Goal: Task Accomplishment & Management: Use online tool/utility

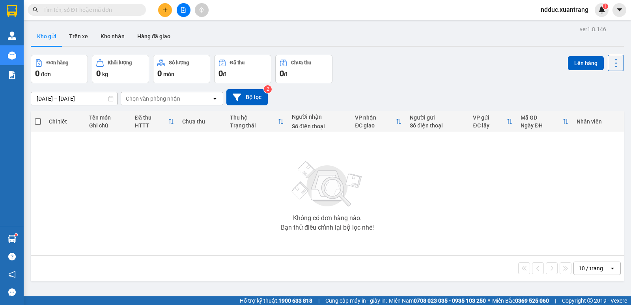
click at [161, 12] on button at bounding box center [165, 10] width 14 height 14
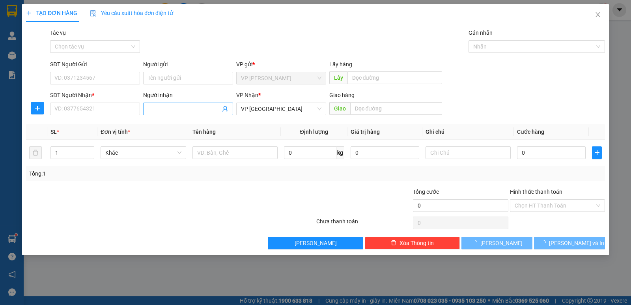
click at [158, 110] on input "Người nhận" at bounding box center [184, 109] width 73 height 9
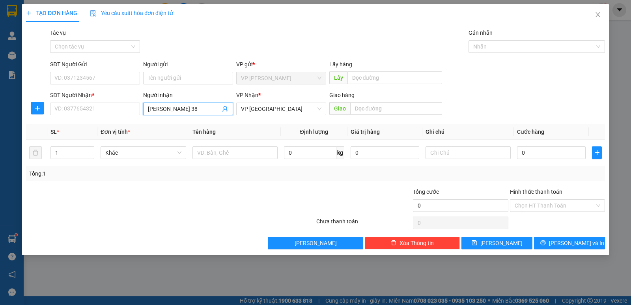
type input "huyền 388"
click at [171, 123] on div "huyền 388 - 0968691388" at bounding box center [188, 124] width 80 height 9
type input "0968691388"
type input "huyền 388"
click at [538, 151] on input "0" at bounding box center [551, 152] width 69 height 13
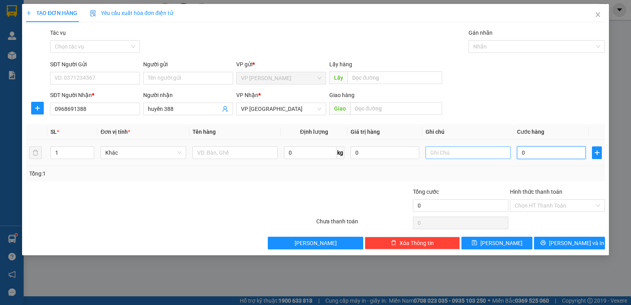
type input "2"
type input "24"
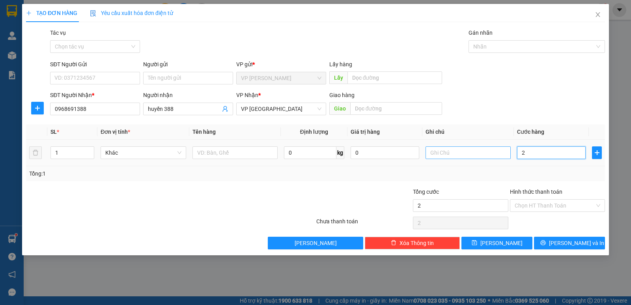
type input "24"
type input "240"
type input "2.400"
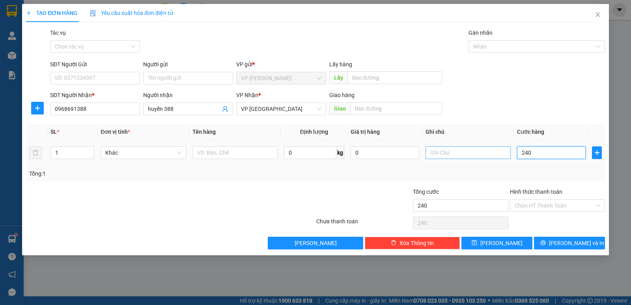
type input "2.400"
type input "24.000"
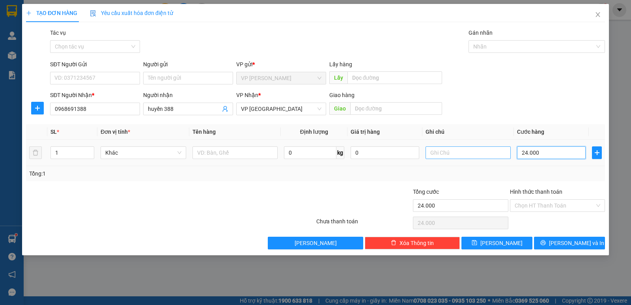
type input "240.000"
click at [90, 152] on span "Decrease Value" at bounding box center [89, 154] width 9 height 7
type input "240.000"
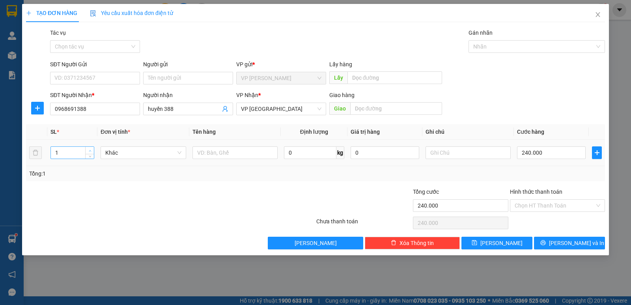
click at [90, 150] on icon "up" at bounding box center [90, 151] width 3 height 3
type input "3"
click at [90, 150] on icon "up" at bounding box center [90, 151] width 3 height 3
click at [534, 203] on input "Hình thức thanh toán" at bounding box center [555, 206] width 80 height 12
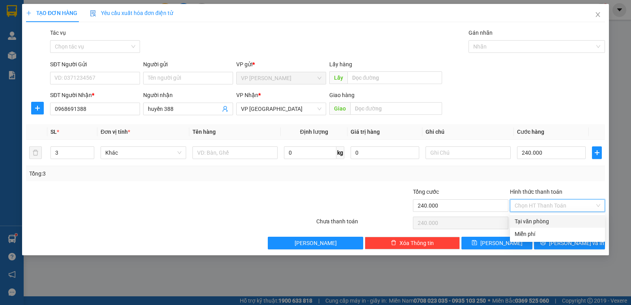
click at [527, 222] on div "Tại văn phòng" at bounding box center [558, 221] width 86 height 9
type input "0"
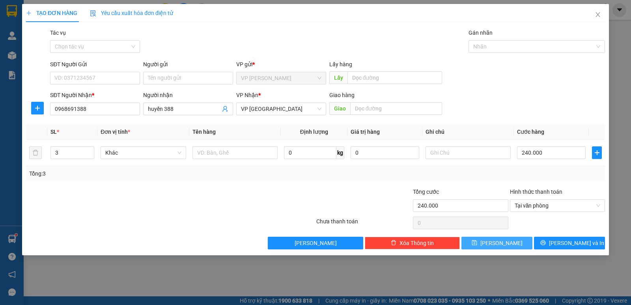
click at [498, 244] on span "Lưu" at bounding box center [502, 243] width 42 height 9
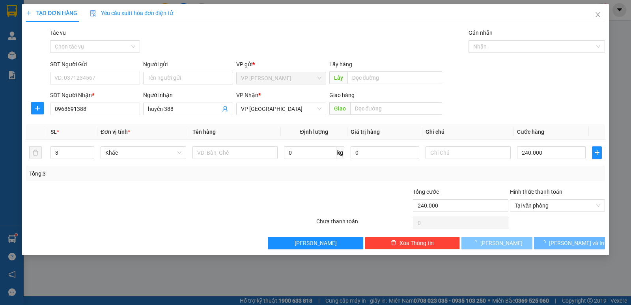
type input "1"
type input "0"
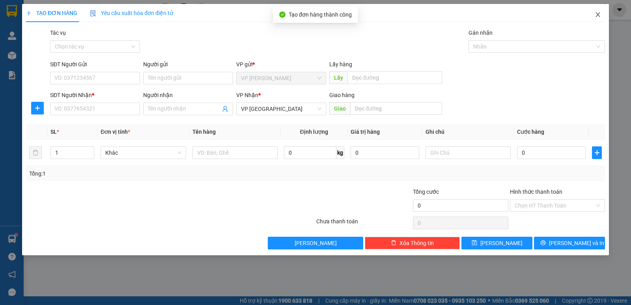
click at [599, 14] on icon "close" at bounding box center [598, 14] width 4 height 5
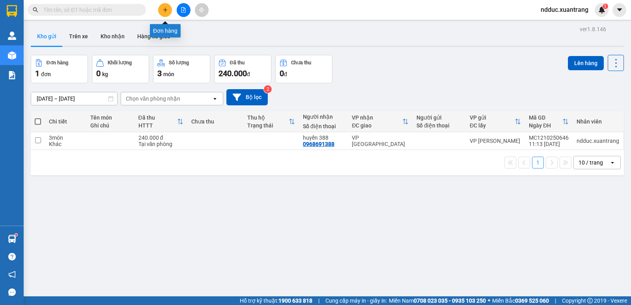
click at [167, 7] on icon "plus" at bounding box center [166, 10] width 6 height 6
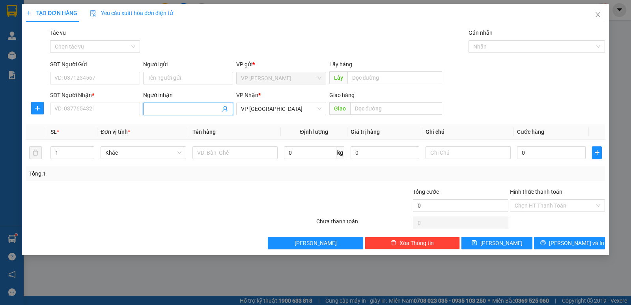
click at [172, 110] on input "Người nhận" at bounding box center [184, 109] width 73 height 9
type input "minh lx"
click at [74, 110] on input "SĐT Người Nhận *" at bounding box center [95, 109] width 90 height 13
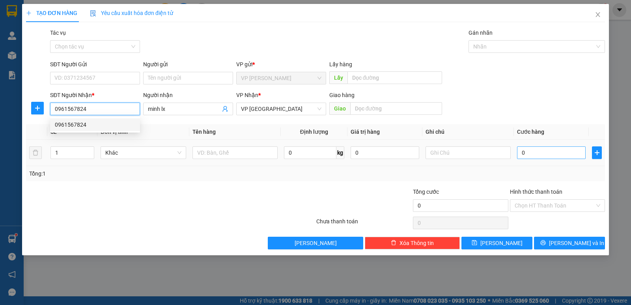
type input "0961567824"
click at [565, 154] on input "0" at bounding box center [551, 152] width 69 height 13
type input "5"
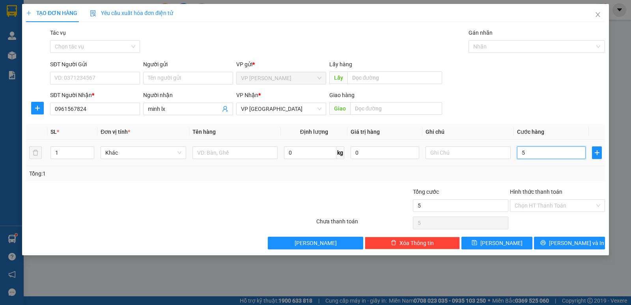
type input "50"
type input "50.000"
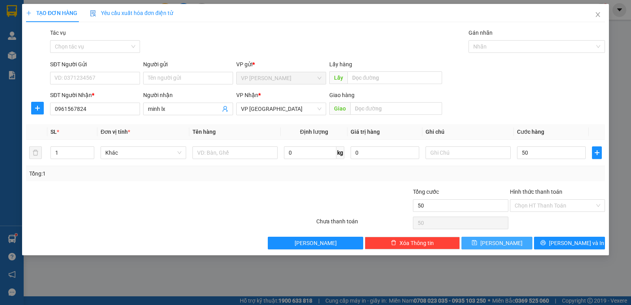
type input "50.000"
click at [492, 239] on button "Lưu" at bounding box center [497, 243] width 71 height 13
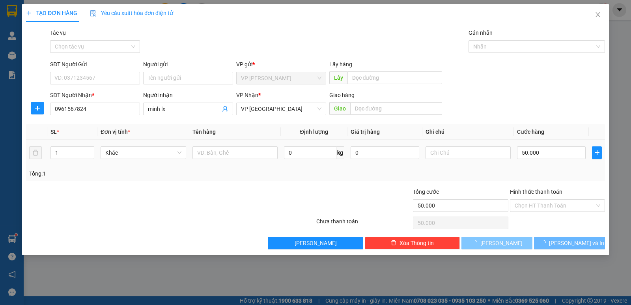
type input "0"
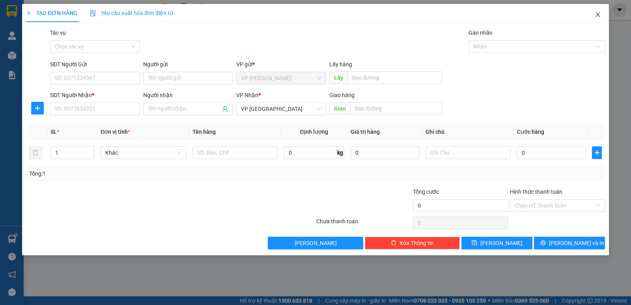
click at [602, 16] on span "Close" at bounding box center [598, 15] width 22 height 22
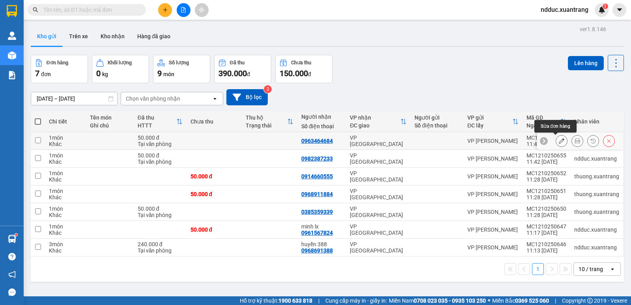
click at [559, 142] on button at bounding box center [561, 141] width 11 height 14
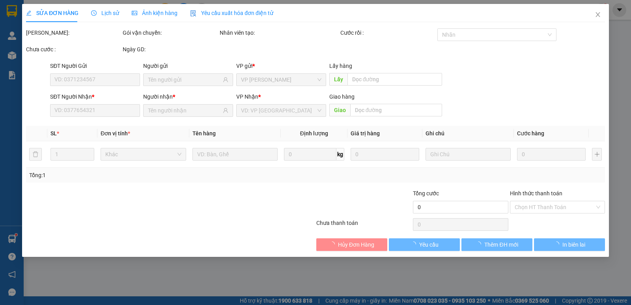
type input "0963464684"
type input "50.000"
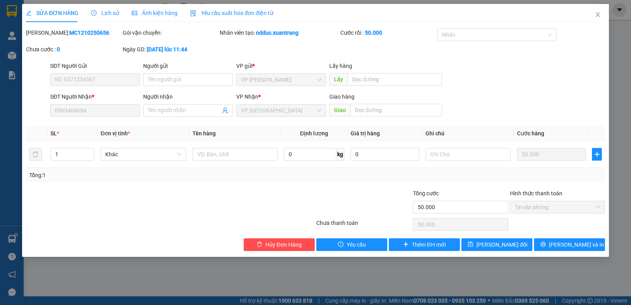
click at [106, 10] on span "Lịch sử" at bounding box center [105, 13] width 28 height 6
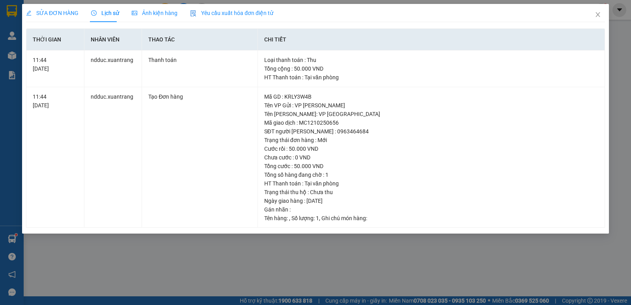
click at [137, 15] on span "Ảnh kiện hàng" at bounding box center [155, 13] width 46 height 6
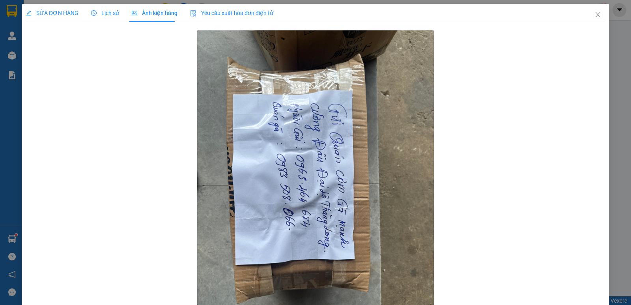
click at [88, 11] on div "SỬA ĐƠN HÀNG Lịch sử Ảnh kiện hàng Yêu cầu xuất hóa đơn điện tử" at bounding box center [149, 13] width 247 height 18
drag, startPoint x: 114, startPoint y: 13, endPoint x: 98, endPoint y: 14, distance: 16.2
click at [114, 13] on span "Lịch sử" at bounding box center [105, 13] width 28 height 6
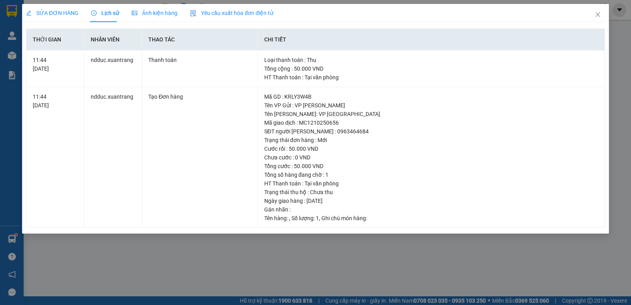
click at [62, 15] on span "SỬA ĐƠN HÀNG" at bounding box center [52, 13] width 52 height 6
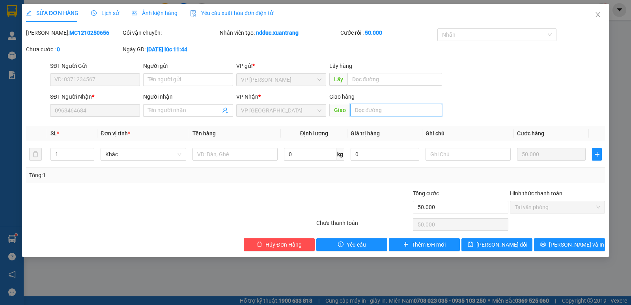
click at [380, 112] on input "text" at bounding box center [396, 110] width 92 height 13
type input "d"
type input "0"
type input "d"
type input "đại lộ"
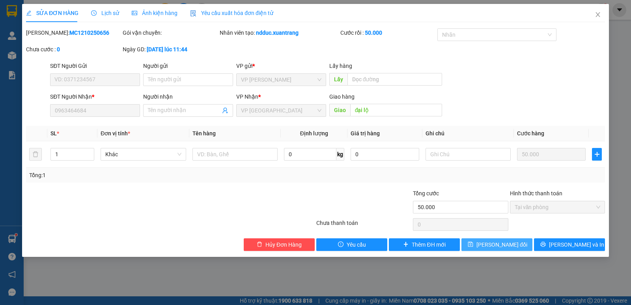
click at [500, 245] on span "[PERSON_NAME] thay đổi" at bounding box center [502, 244] width 51 height 9
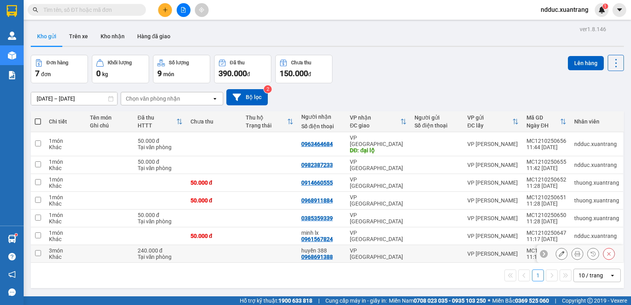
click at [80, 254] on div "Khác" at bounding box center [65, 257] width 33 height 6
checkbox input "true"
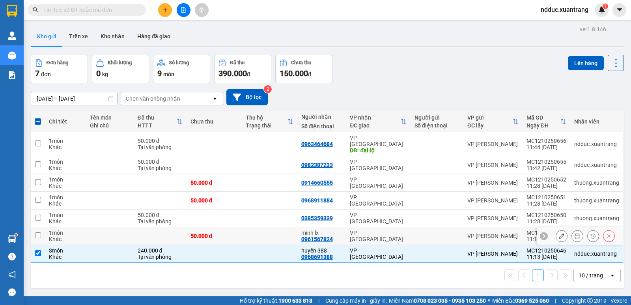
click at [142, 229] on td at bounding box center [160, 236] width 53 height 18
checkbox input "true"
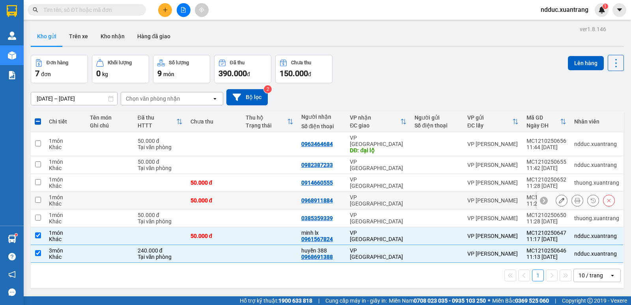
click at [212, 197] on div "50.000 đ" at bounding box center [215, 200] width 48 height 6
checkbox input "true"
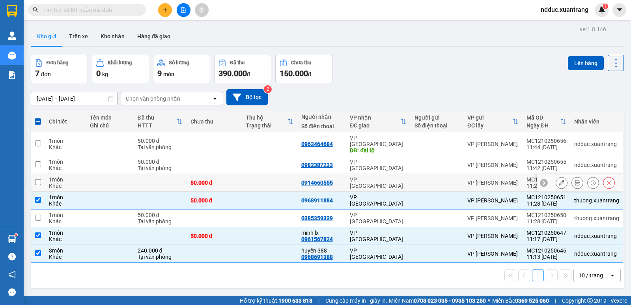
click at [215, 174] on td "50.000 đ" at bounding box center [215, 183] width 56 height 18
checkbox input "true"
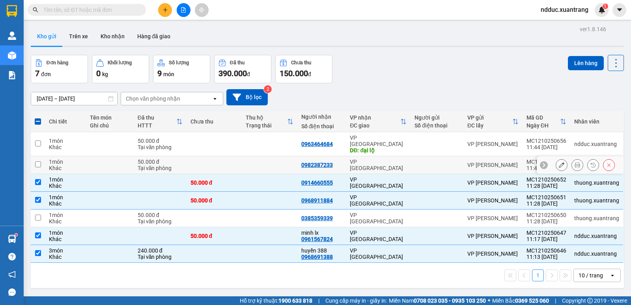
click at [182, 156] on td "50.000 đ Tại văn phòng" at bounding box center [160, 165] width 53 height 18
checkbox input "true"
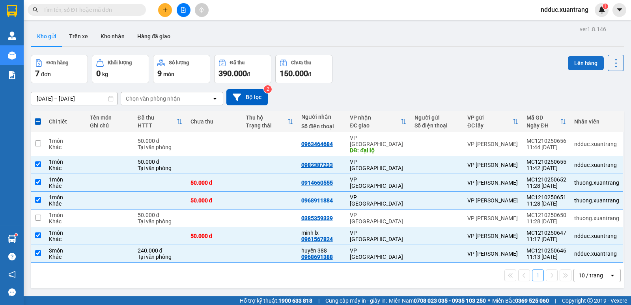
click at [574, 59] on button "Lên hàng" at bounding box center [586, 63] width 36 height 14
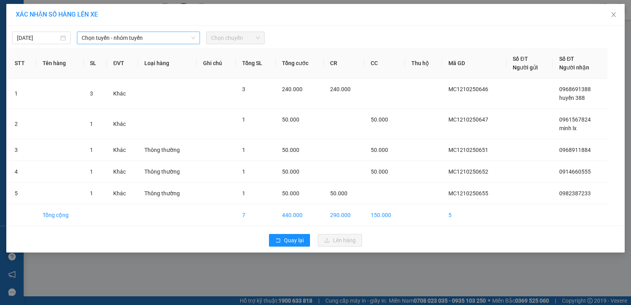
click at [123, 37] on span "Chọn tuyến - nhóm tuyến" at bounding box center [139, 38] width 114 height 12
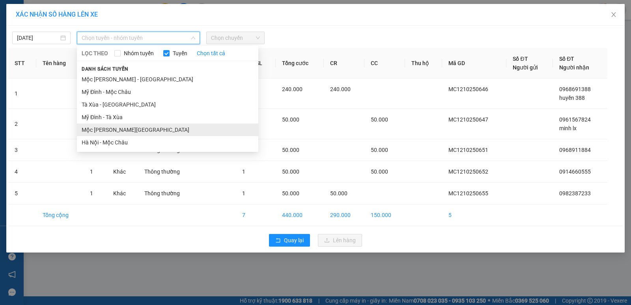
click at [94, 127] on li "Mộc Châu - [GEOGRAPHIC_DATA]" at bounding box center [167, 129] width 181 height 13
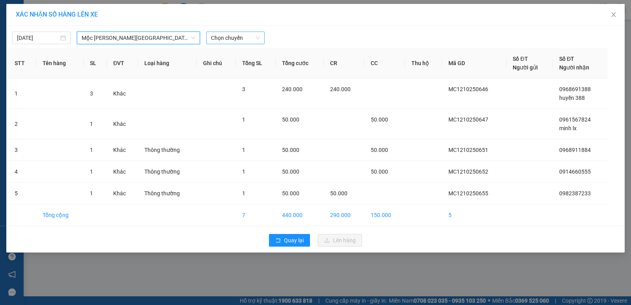
click at [228, 44] on div "Chọn chuyến" at bounding box center [235, 38] width 58 height 13
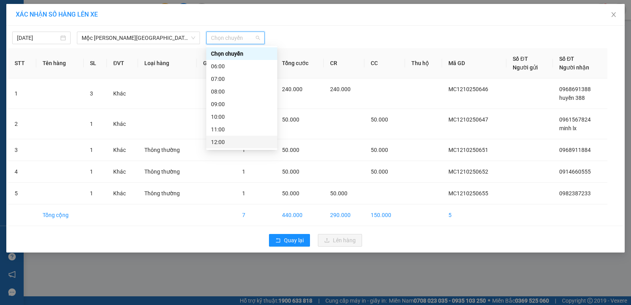
scroll to position [39, 0]
click at [219, 103] on div "12:00" at bounding box center [242, 102] width 62 height 9
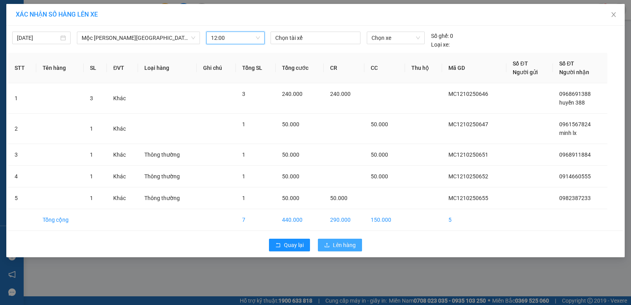
click at [327, 245] on icon "upload" at bounding box center [327, 245] width 6 height 6
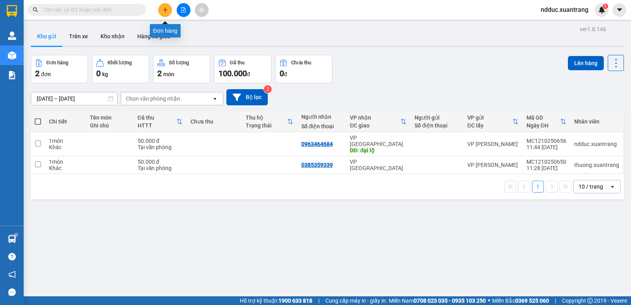
click at [165, 9] on icon "plus" at bounding box center [165, 9] width 0 height 4
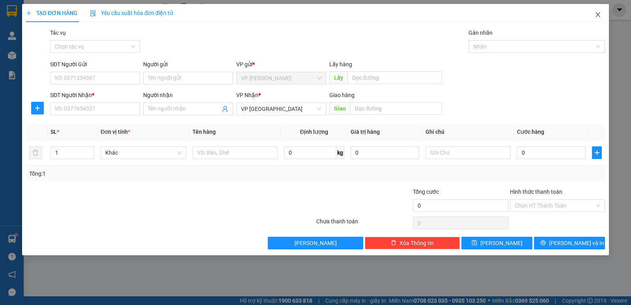
click at [598, 14] on icon "close" at bounding box center [598, 14] width 6 height 6
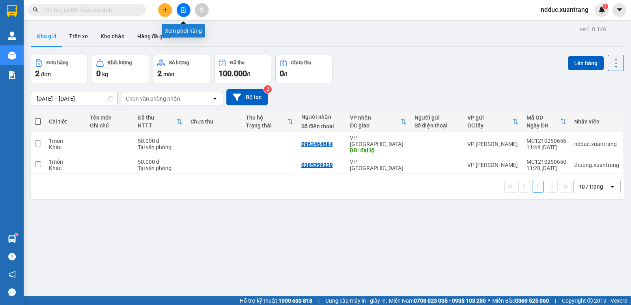
click at [187, 11] on button at bounding box center [184, 10] width 14 height 14
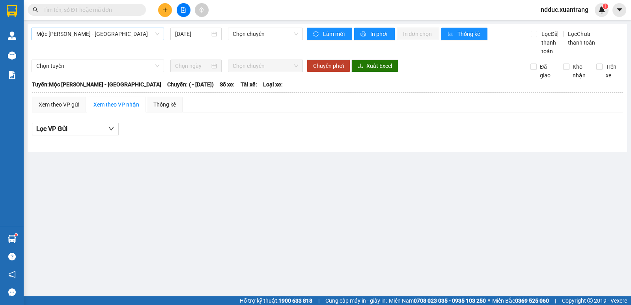
click at [71, 38] on span "Mộc Châu - [GEOGRAPHIC_DATA]" at bounding box center [97, 34] width 123 height 12
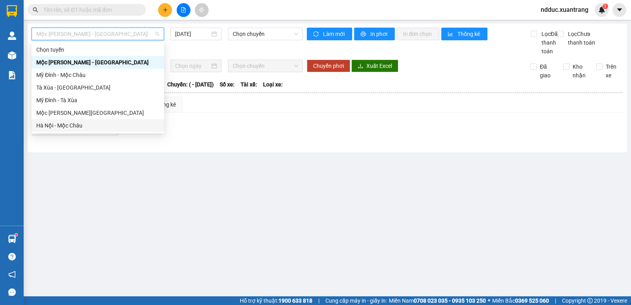
click at [53, 127] on div "Hà Nội - Mộc Châu" at bounding box center [97, 125] width 123 height 9
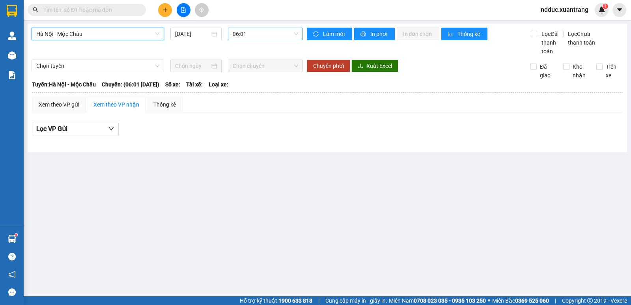
click at [248, 36] on span "06:01" at bounding box center [265, 34] width 65 height 12
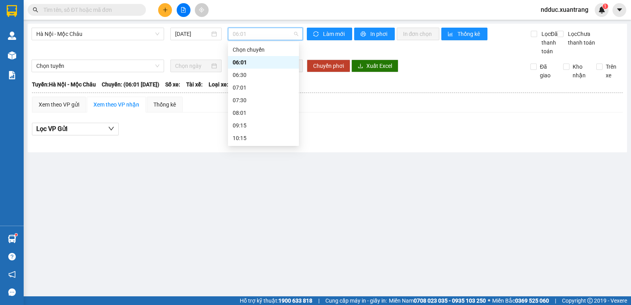
click at [246, 63] on div "06:01" at bounding box center [264, 62] width 62 height 9
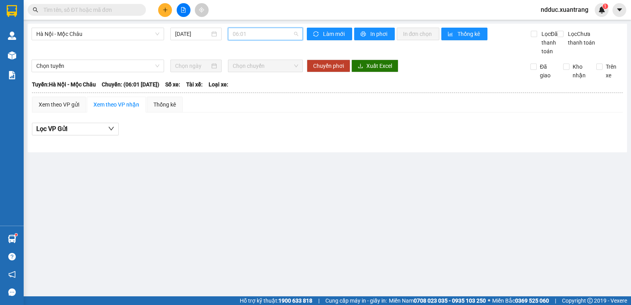
click at [256, 35] on span "06:01" at bounding box center [265, 34] width 65 height 12
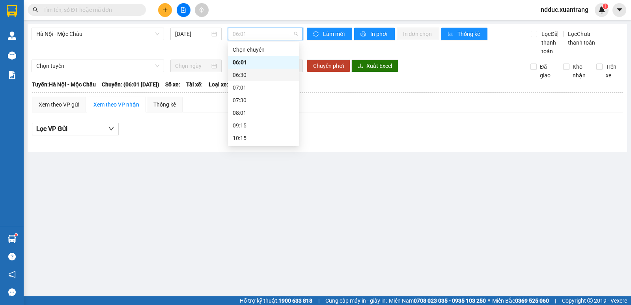
drag, startPoint x: 245, startPoint y: 74, endPoint x: 248, endPoint y: 50, distance: 23.8
click at [245, 72] on div "06:30" at bounding box center [264, 75] width 62 height 9
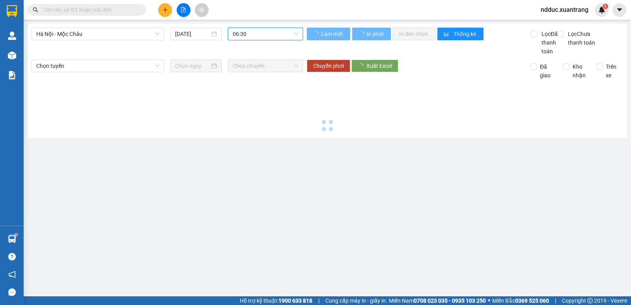
click at [249, 35] on span "06:30" at bounding box center [265, 34] width 65 height 12
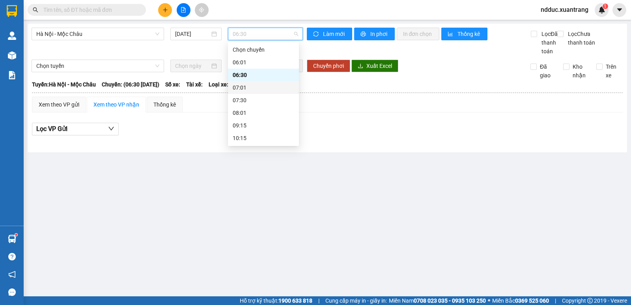
drag, startPoint x: 249, startPoint y: 89, endPoint x: 254, endPoint y: 73, distance: 17.2
click at [249, 87] on div "07:01" at bounding box center [264, 87] width 62 height 9
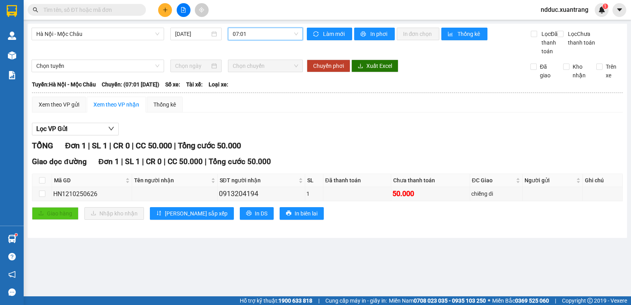
click at [252, 34] on span "07:01" at bounding box center [265, 34] width 65 height 12
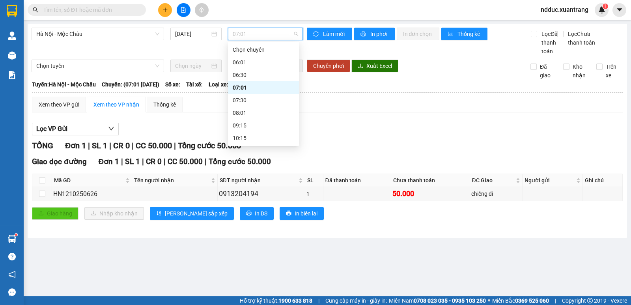
click at [260, 85] on div "07:01" at bounding box center [264, 87] width 62 height 9
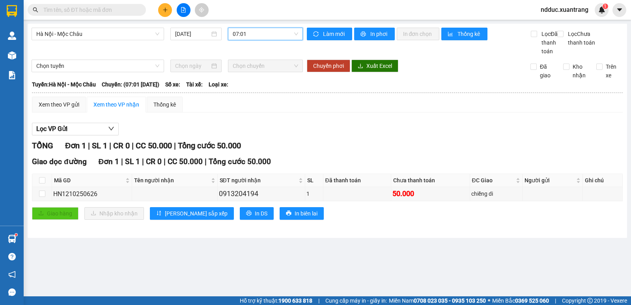
click at [251, 33] on span "07:01" at bounding box center [265, 34] width 65 height 12
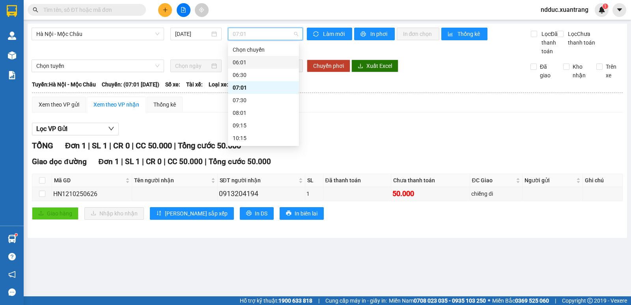
click at [247, 64] on div "06:01" at bounding box center [264, 62] width 62 height 9
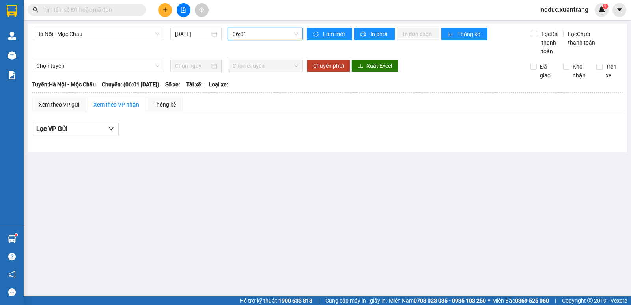
click at [254, 33] on span "06:01" at bounding box center [265, 34] width 65 height 12
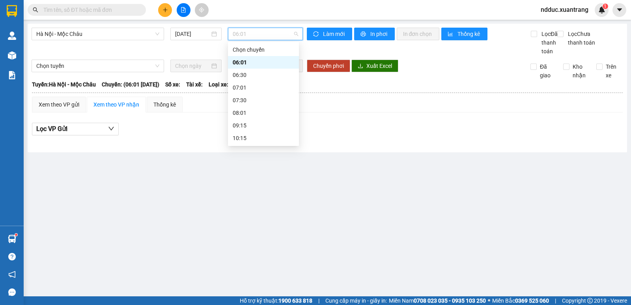
click at [245, 73] on div "06:30" at bounding box center [264, 75] width 62 height 9
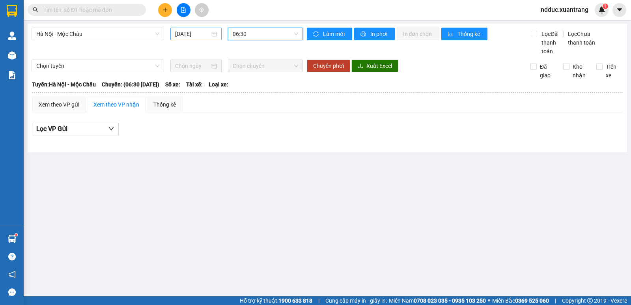
click at [179, 30] on input "[DATE]" at bounding box center [192, 34] width 35 height 9
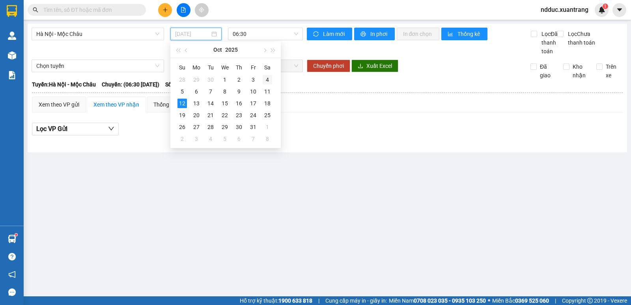
click at [267, 79] on div "4" at bounding box center [267, 79] width 9 height 9
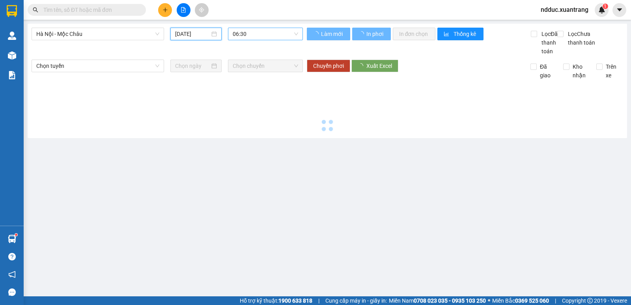
type input "[DATE]"
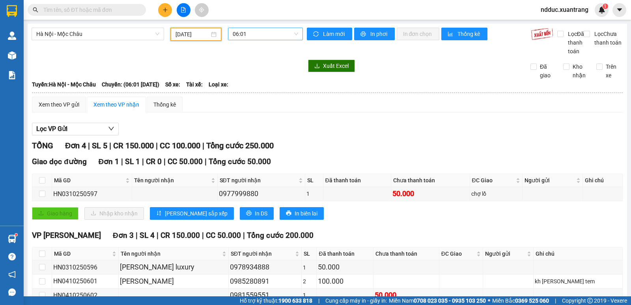
click at [242, 34] on span "06:01" at bounding box center [265, 34] width 65 height 12
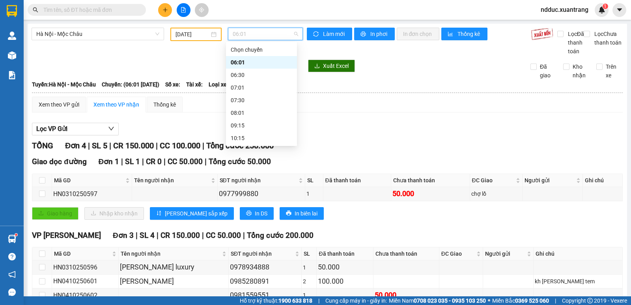
click at [240, 65] on div "06:01" at bounding box center [262, 62] width 62 height 9
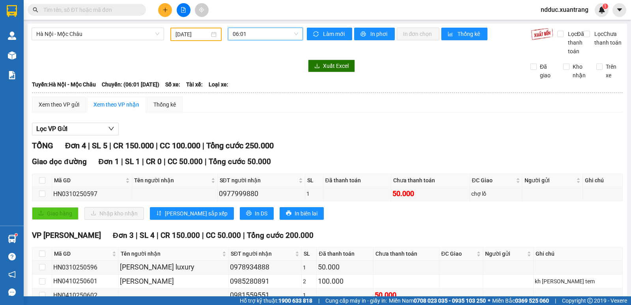
drag, startPoint x: 264, startPoint y: 37, endPoint x: 254, endPoint y: 49, distance: 16.5
click at [264, 37] on span "06:01" at bounding box center [265, 34] width 65 height 12
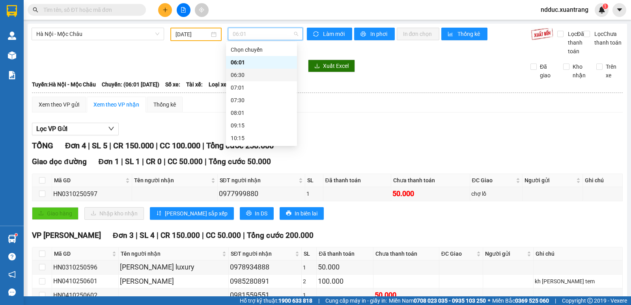
click at [242, 74] on div "06:30" at bounding box center [262, 75] width 62 height 9
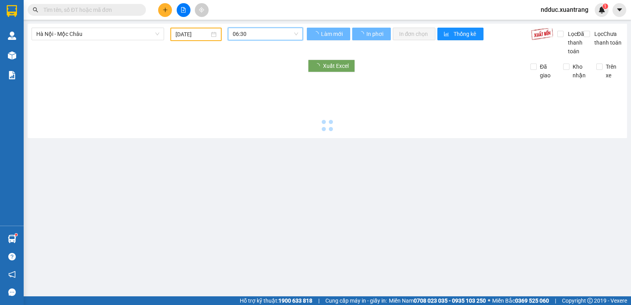
click at [250, 33] on span "06:30" at bounding box center [265, 34] width 65 height 12
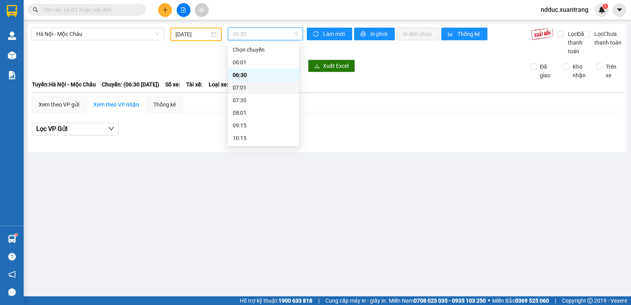
drag, startPoint x: 243, startPoint y: 85, endPoint x: 256, endPoint y: 54, distance: 33.5
click at [244, 85] on div "07:01" at bounding box center [264, 87] width 62 height 9
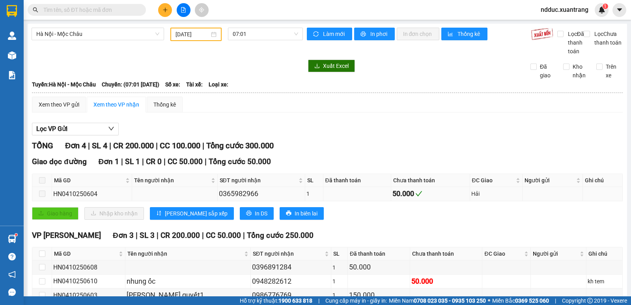
click at [75, 199] on div "HN0410250604" at bounding box center [91, 194] width 77 height 10
copy div "HN0410250604"
click at [249, 36] on span "07:01" at bounding box center [265, 34] width 65 height 12
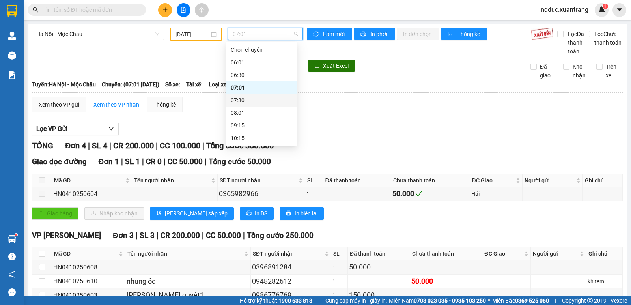
click at [237, 99] on div "07:30" at bounding box center [262, 100] width 62 height 9
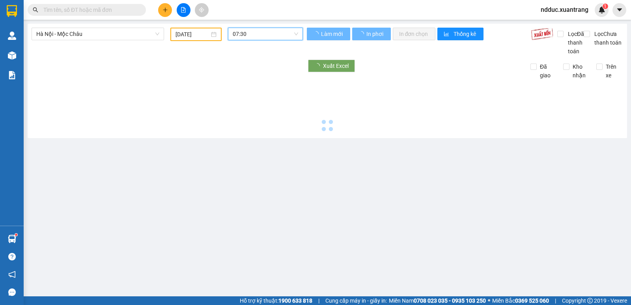
click at [243, 36] on span "07:30" at bounding box center [265, 34] width 65 height 12
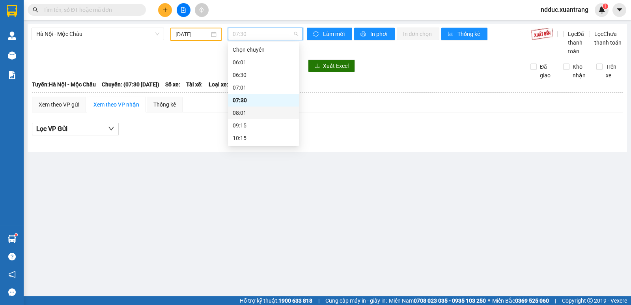
click at [247, 110] on div "08:01" at bounding box center [264, 112] width 62 height 9
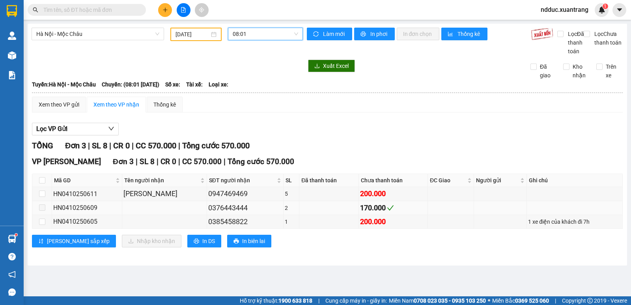
click at [219, 213] on div "0376443444" at bounding box center [245, 207] width 74 height 11
click at [81, 213] on div "HN0410250609" at bounding box center [86, 208] width 67 height 10
copy div "HN0410250609"
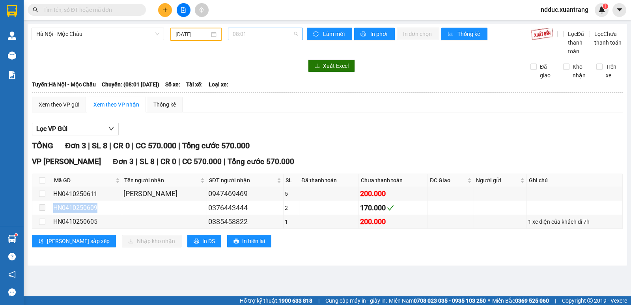
click at [251, 34] on span "08:01" at bounding box center [265, 34] width 65 height 12
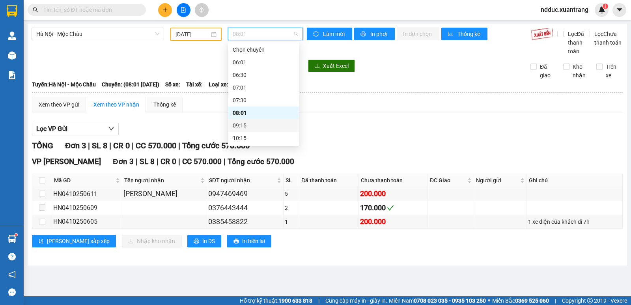
click at [244, 126] on div "09:15" at bounding box center [264, 125] width 62 height 9
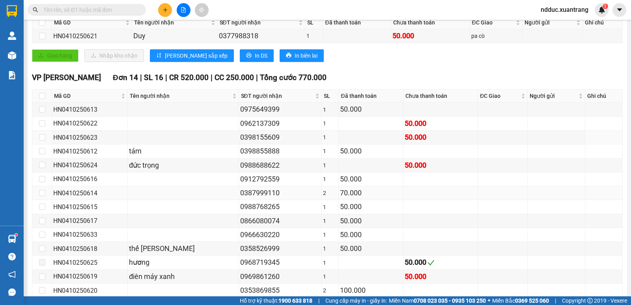
scroll to position [208, 0]
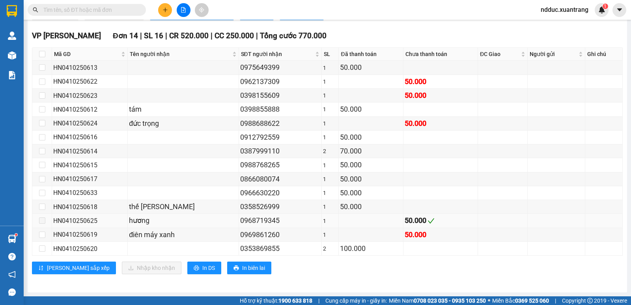
click at [93, 220] on div "HN0410250625" at bounding box center [89, 221] width 73 height 10
copy div "HN0410250625"
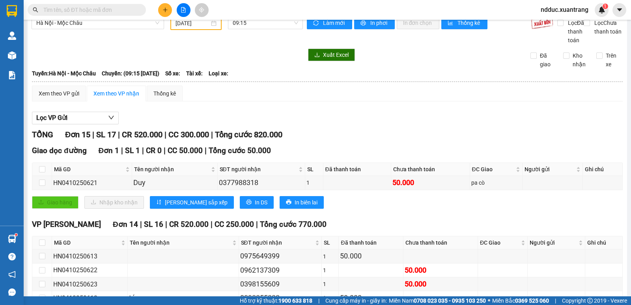
scroll to position [0, 0]
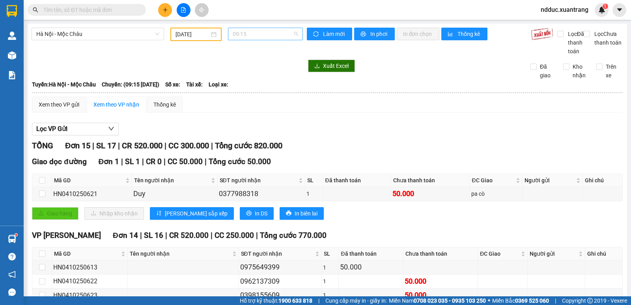
click at [244, 34] on span "09:15" at bounding box center [265, 34] width 65 height 12
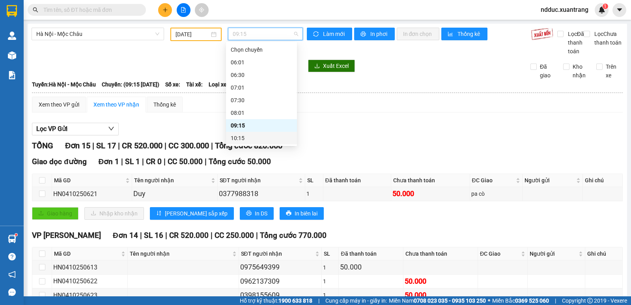
click at [244, 134] on div "10:15" at bounding box center [262, 138] width 62 height 9
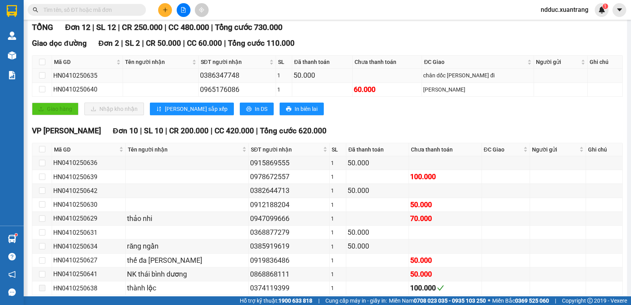
scroll to position [166, 0]
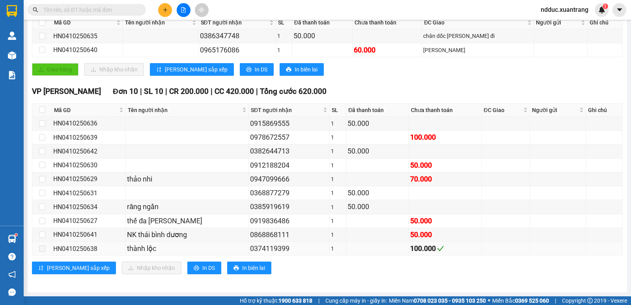
click at [82, 249] on div "HN0410250638" at bounding box center [88, 249] width 71 height 10
copy div "HN0410250638"
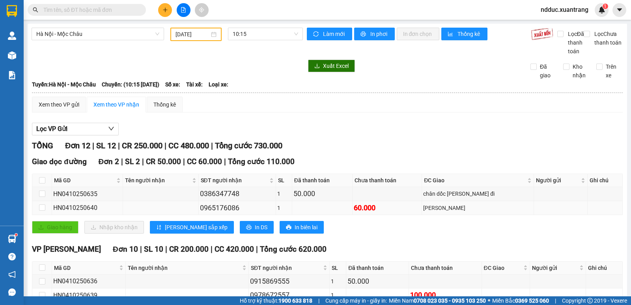
click at [80, 213] on div "HN0410250640" at bounding box center [87, 208] width 68 height 10
copy div "HN0410250640"
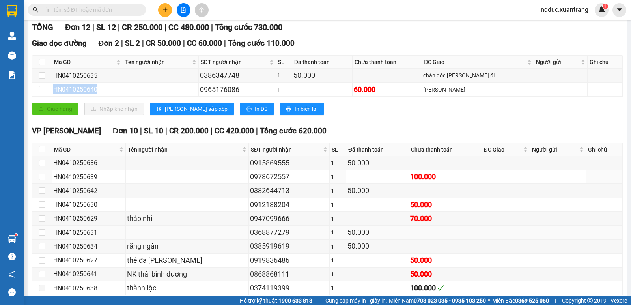
scroll to position [166, 0]
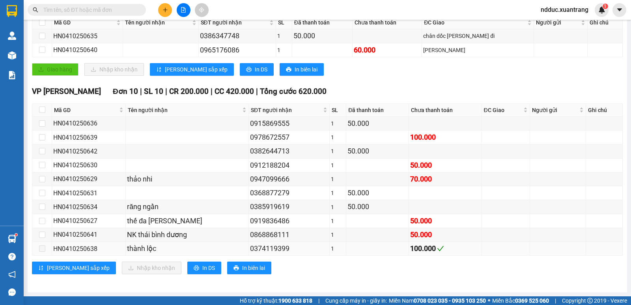
click at [80, 249] on div "HN0410250638" at bounding box center [88, 249] width 71 height 10
copy div "HN0410250638"
click at [80, 249] on div "HN0410250638" at bounding box center [88, 249] width 71 height 10
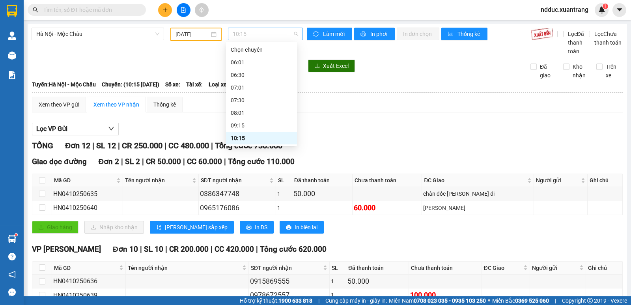
click at [247, 32] on span "10:15" at bounding box center [265, 34] width 65 height 12
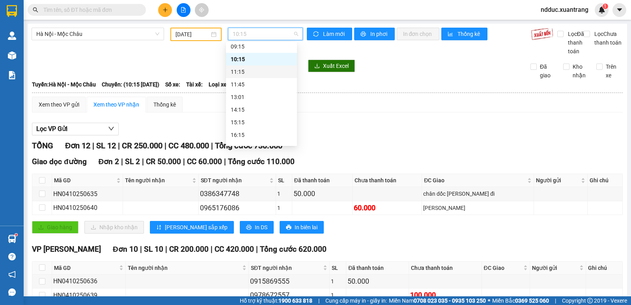
click at [237, 71] on div "11:15" at bounding box center [262, 71] width 62 height 9
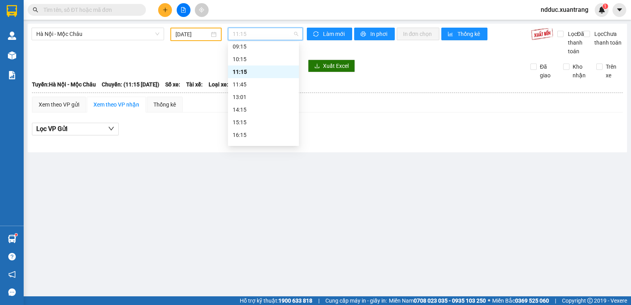
click at [252, 35] on span "11:15" at bounding box center [265, 34] width 65 height 12
click at [241, 84] on div "11:45" at bounding box center [264, 84] width 62 height 9
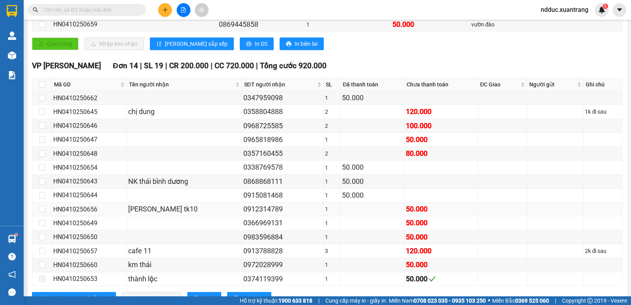
scroll to position [236, 0]
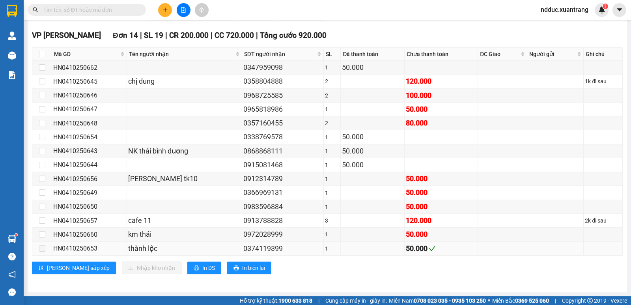
click at [77, 247] on div "HN0410250653" at bounding box center [89, 248] width 72 height 10
copy div "HN0410250653"
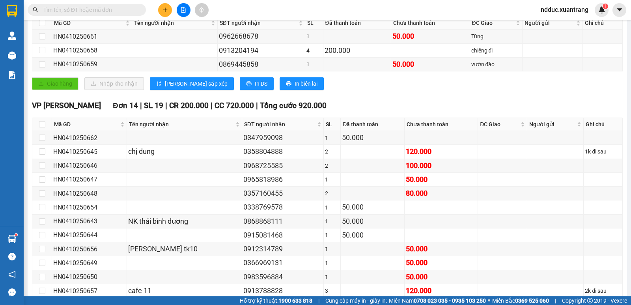
scroll to position [0, 0]
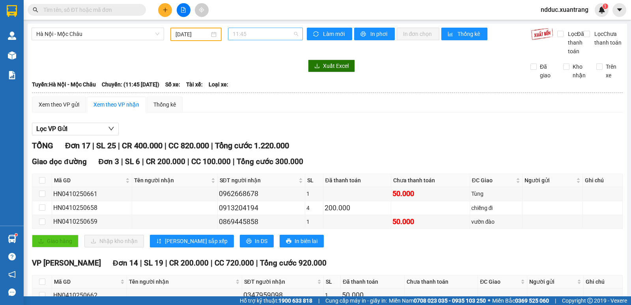
click at [254, 37] on span "11:45" at bounding box center [265, 34] width 65 height 12
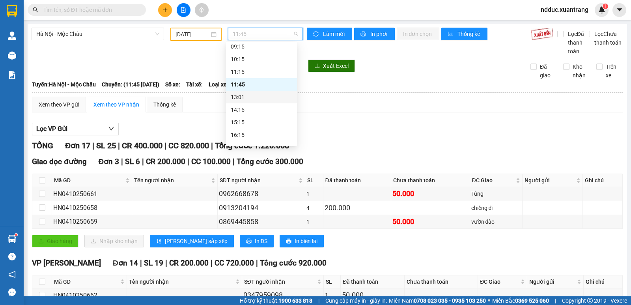
click at [240, 96] on div "13:01" at bounding box center [262, 97] width 62 height 9
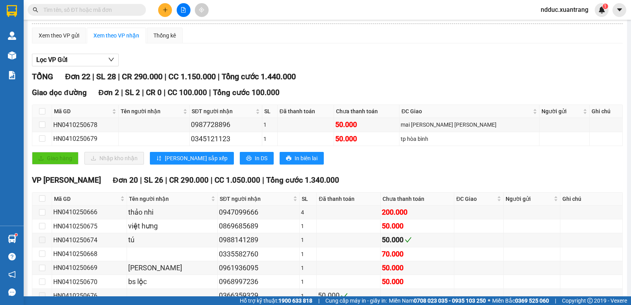
scroll to position [187, 0]
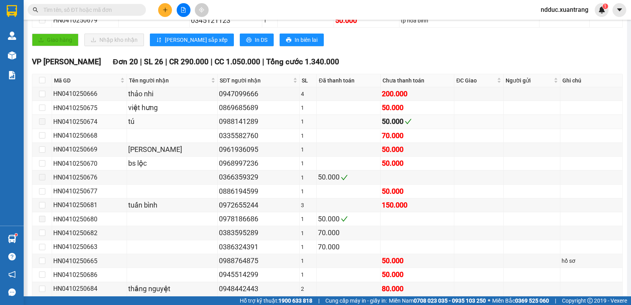
click at [77, 127] on div "HN0410250674" at bounding box center [89, 122] width 72 height 10
copy div "HN0410250674"
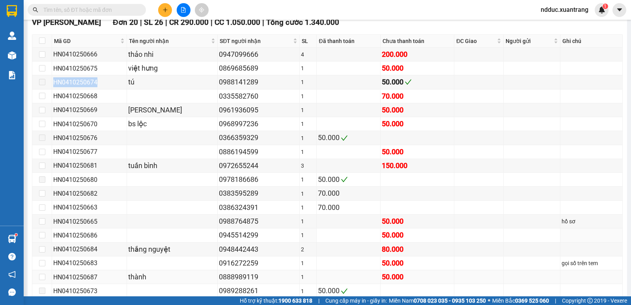
scroll to position [306, 0]
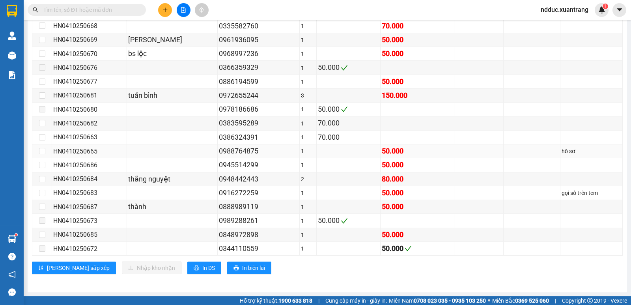
click at [82, 152] on div "HN0410250665" at bounding box center [89, 151] width 72 height 10
click at [81, 152] on div "HN0410250665" at bounding box center [89, 151] width 72 height 10
copy div "HN0410250665"
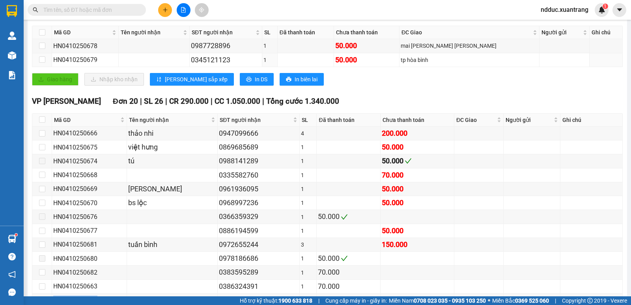
scroll to position [0, 0]
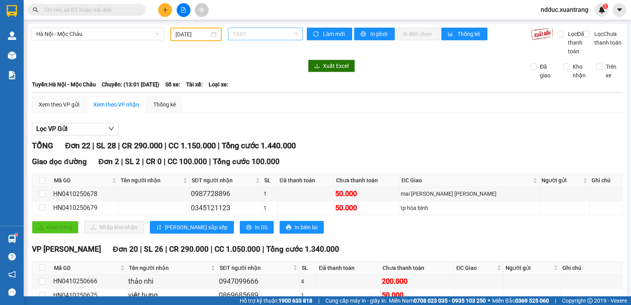
click at [252, 36] on span "13:01" at bounding box center [265, 34] width 65 height 12
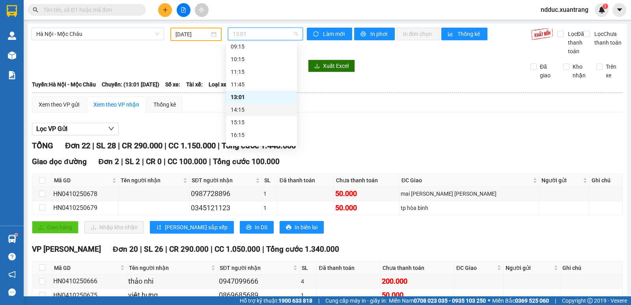
click at [238, 110] on div "14:15" at bounding box center [262, 109] width 62 height 9
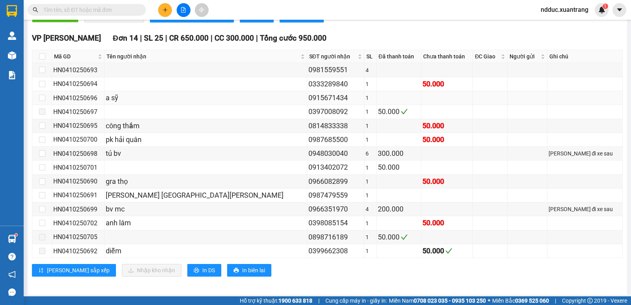
scroll to position [208, 0]
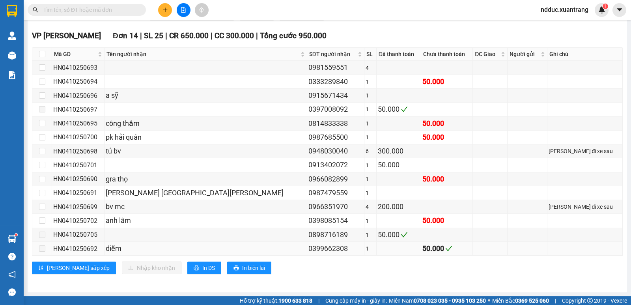
click at [83, 247] on div "HN0410250692" at bounding box center [78, 249] width 50 height 10
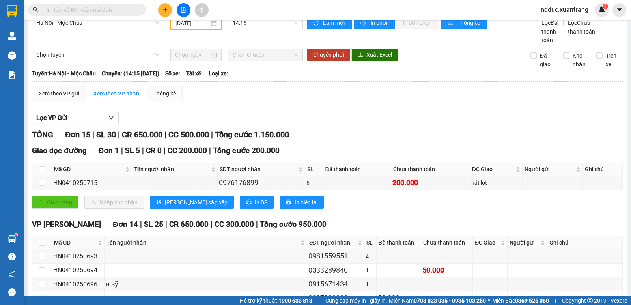
scroll to position [0, 0]
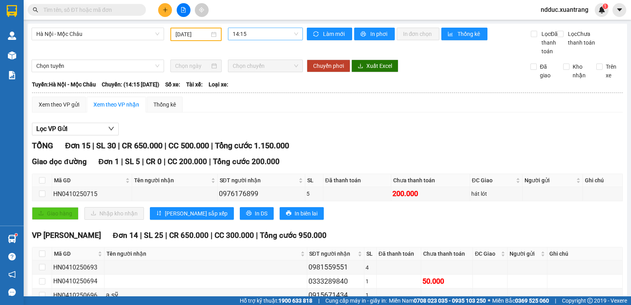
click at [253, 30] on span "14:15" at bounding box center [265, 34] width 65 height 12
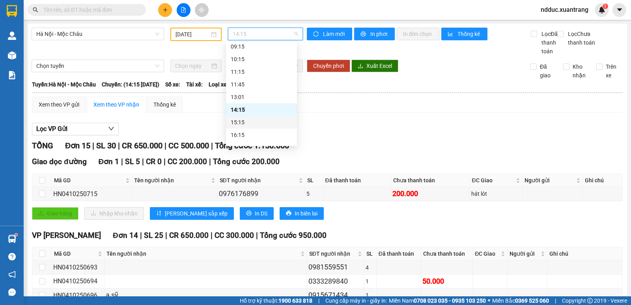
click at [243, 122] on div "15:15" at bounding box center [262, 122] width 62 height 9
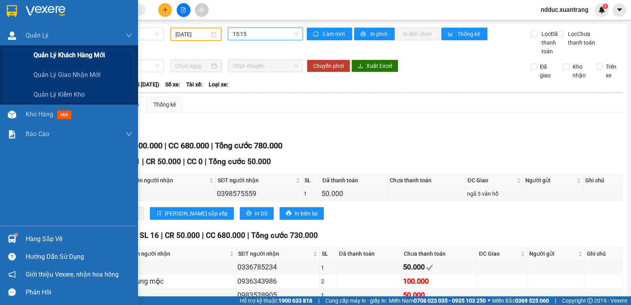
click at [14, 54] on div "Quản lý khách hàng mới" at bounding box center [69, 55] width 138 height 20
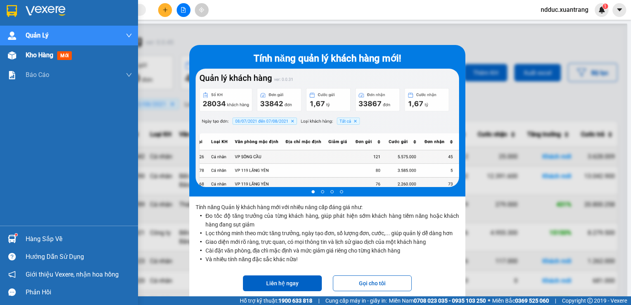
click at [10, 52] on img at bounding box center [12, 55] width 8 height 8
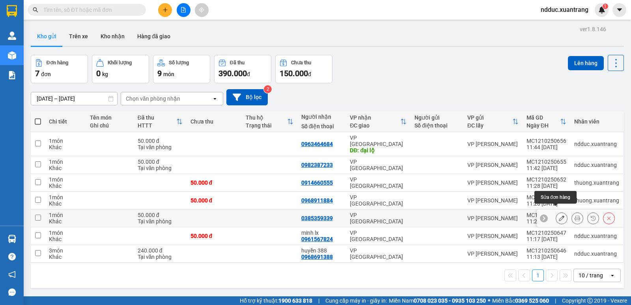
click at [559, 215] on icon at bounding box center [562, 218] width 6 height 6
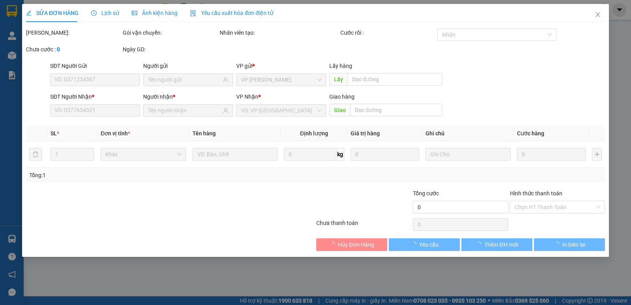
type input "0385359339"
type input "50.000"
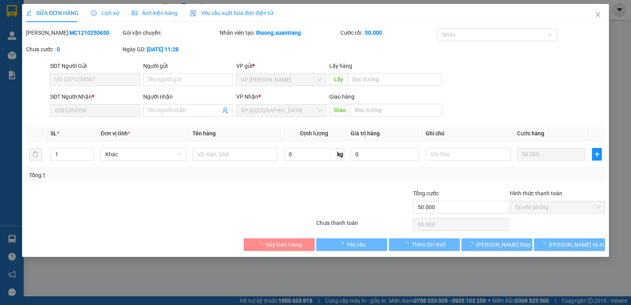
click at [150, 8] on div "Ảnh kiện hàng" at bounding box center [155, 13] width 46 height 18
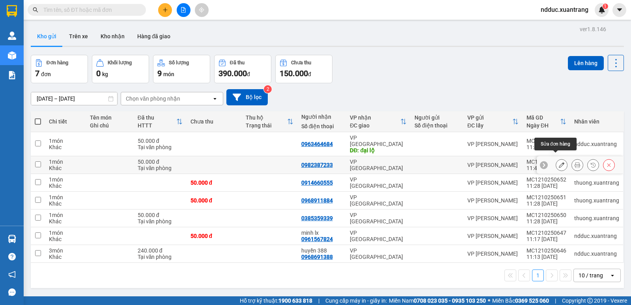
click at [559, 162] on icon at bounding box center [562, 165] width 6 height 6
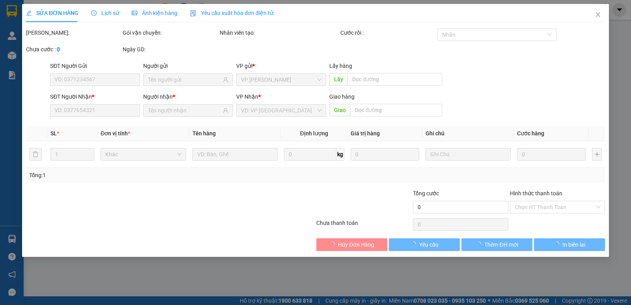
type input "0982387233"
type input "50.000"
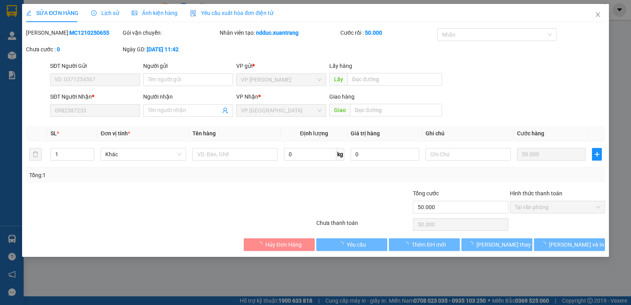
click at [108, 10] on span "Lịch sử" at bounding box center [105, 13] width 28 height 6
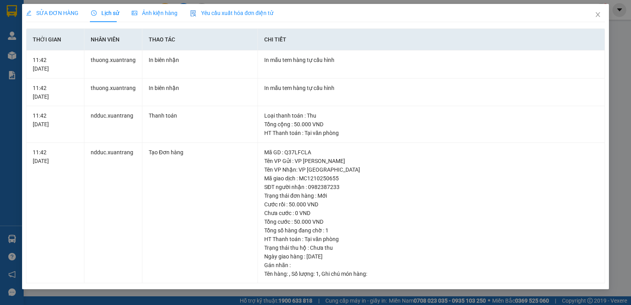
click at [150, 13] on span "Ảnh kiện hàng" at bounding box center [155, 13] width 46 height 6
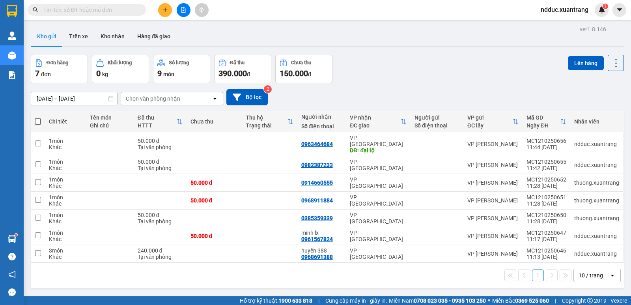
click at [53, 6] on input "text" at bounding box center [89, 10] width 93 height 9
paste input "HN0410250604"
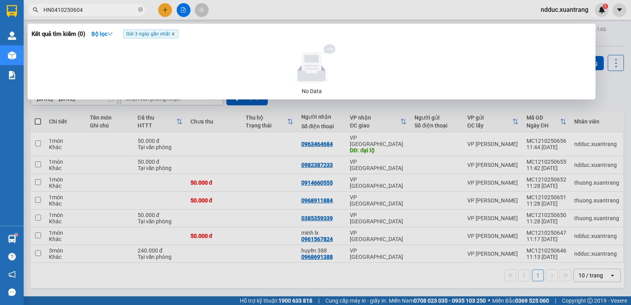
click at [174, 35] on icon "close" at bounding box center [173, 34] width 3 height 3
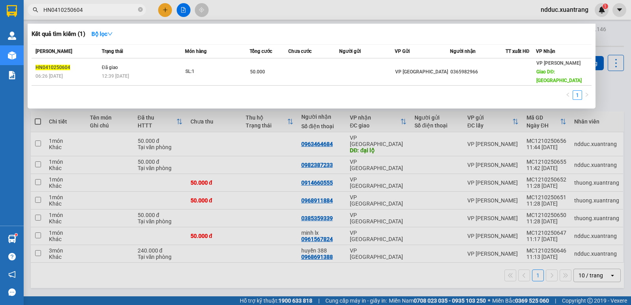
click at [84, 9] on input "HN0410250604" at bounding box center [89, 10] width 93 height 9
paste input "9"
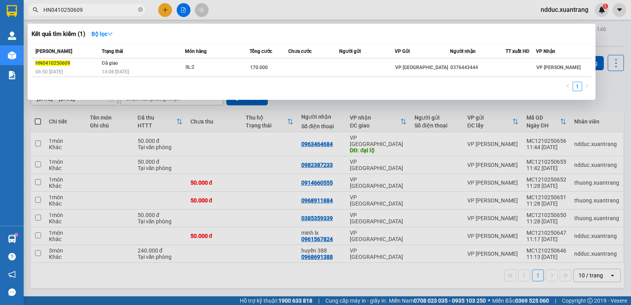
click at [87, 10] on input "HN0410250609" at bounding box center [89, 10] width 93 height 9
paste input "25"
click at [92, 11] on input "HN0410250625" at bounding box center [89, 10] width 93 height 9
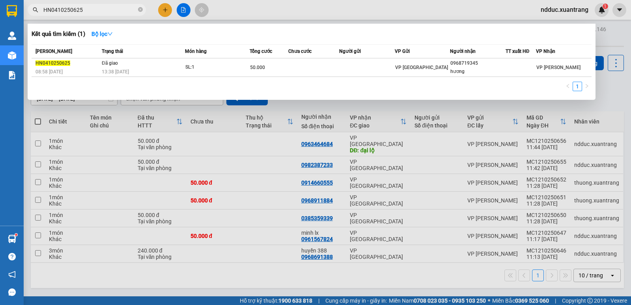
paste input "38"
click at [84, 11] on input "HN0410250638" at bounding box center [89, 10] width 93 height 9
paste input "40"
click at [84, 11] on input "HN0410250638" at bounding box center [89, 10] width 93 height 9
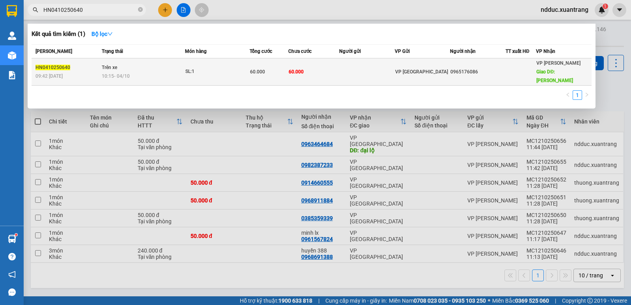
type input "HN0410250640"
click at [156, 72] on div "10:15 [DATE]" at bounding box center [143, 76] width 83 height 9
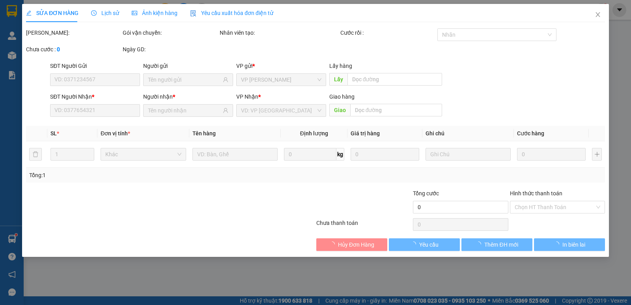
type input "0965176086"
type input "[PERSON_NAME]"
type input "60.000"
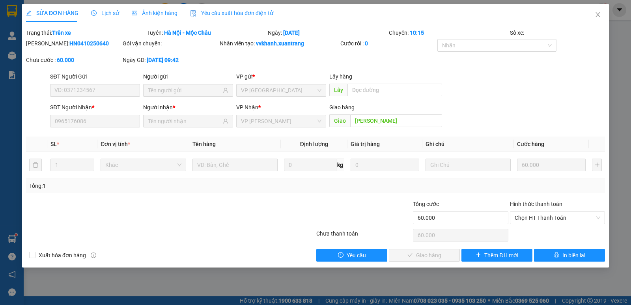
click at [107, 16] on span "Lịch sử" at bounding box center [105, 13] width 28 height 6
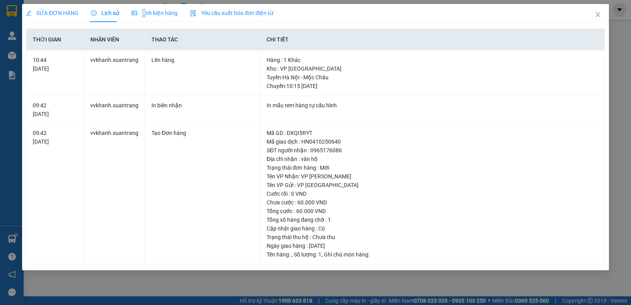
click at [137, 15] on span "Ảnh kiện hàng" at bounding box center [155, 13] width 46 height 6
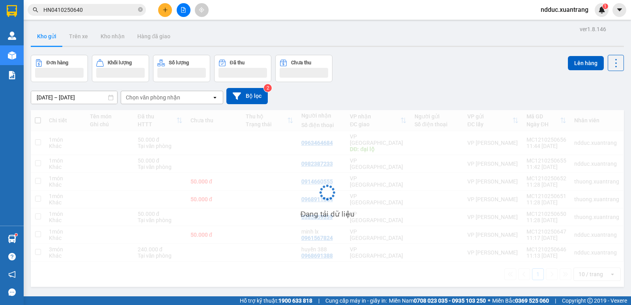
click at [83, 11] on input "HN0410250640" at bounding box center [89, 10] width 93 height 9
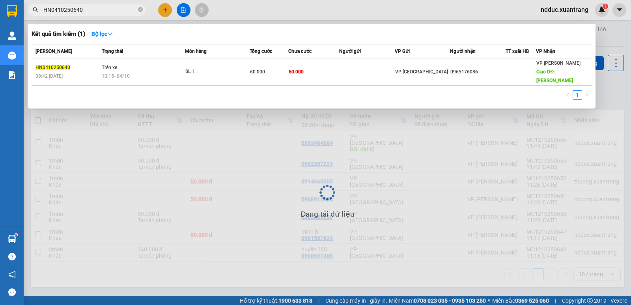
click at [83, 11] on input "HN0410250640" at bounding box center [89, 10] width 93 height 9
paste input "38"
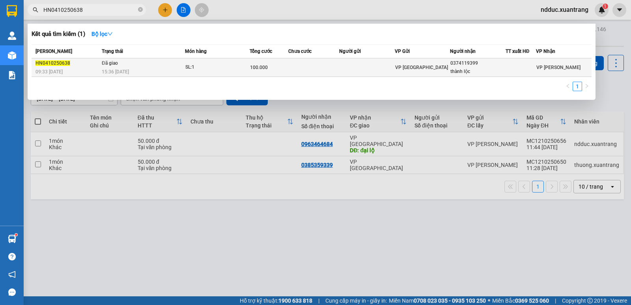
type input "HN0410250638"
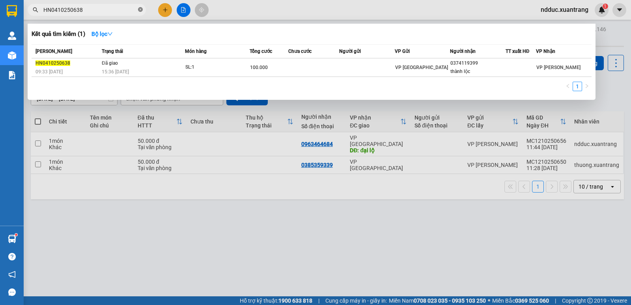
click at [141, 9] on icon "close-circle" at bounding box center [140, 9] width 5 height 5
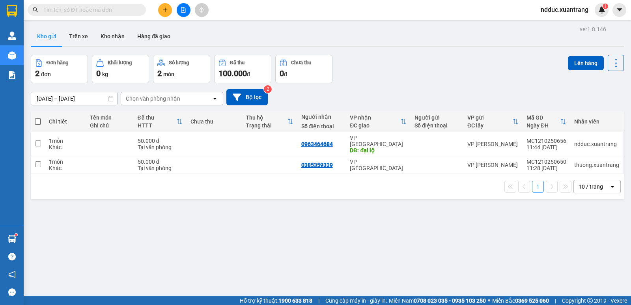
drag, startPoint x: 241, startPoint y: 8, endPoint x: 203, endPoint y: 12, distance: 38.5
click at [240, 8] on div "Kết quả tìm kiếm ( 1 ) Bộ lọc Mã ĐH Trạng thái Món hàng Tổng cước Chưa cước Ngư…" at bounding box center [315, 10] width 631 height 20
click at [192, 11] on div at bounding box center [183, 10] width 59 height 14
click at [181, 11] on icon "file-add" at bounding box center [184, 10] width 6 height 6
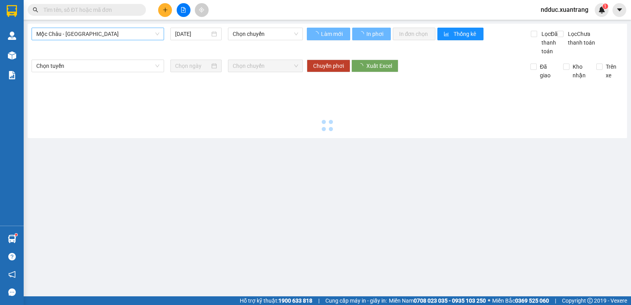
click at [68, 34] on span "Mộc Châu - [GEOGRAPHIC_DATA]" at bounding box center [97, 34] width 123 height 12
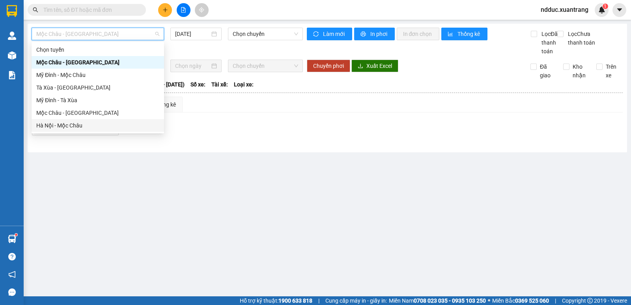
click at [49, 123] on div "Hà Nội - Mộc Châu" at bounding box center [97, 125] width 123 height 9
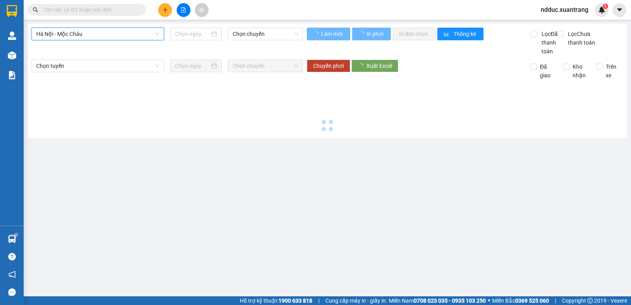
type input "[DATE]"
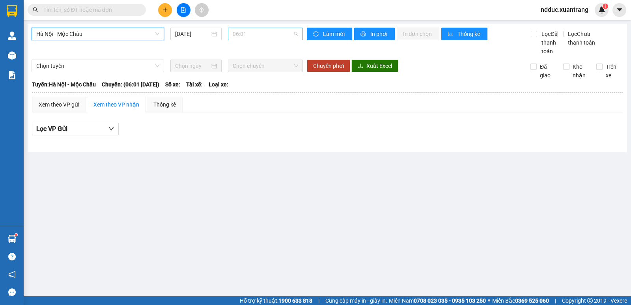
click at [249, 34] on span "06:01" at bounding box center [265, 34] width 65 height 12
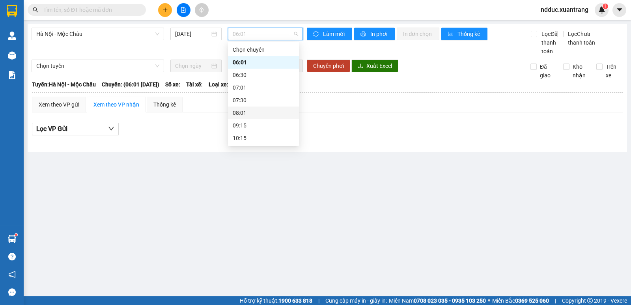
click at [240, 113] on div "08:01" at bounding box center [264, 112] width 62 height 9
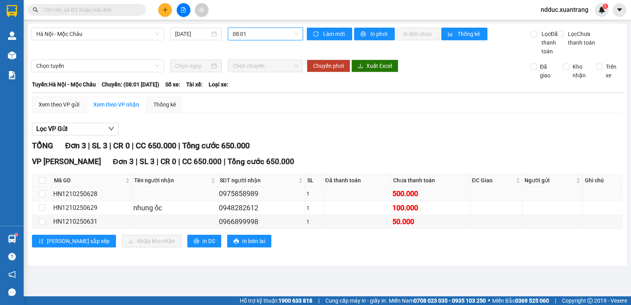
click at [86, 199] on div "HN1210250628" at bounding box center [91, 194] width 77 height 10
copy div "HN1210250628"
click at [78, 10] on input "text" at bounding box center [89, 10] width 93 height 9
paste input "HN1210250628"
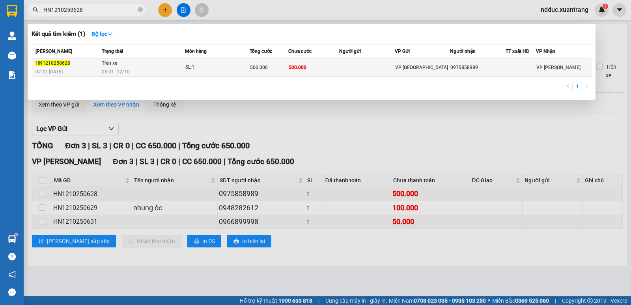
type input "HN1210250628"
click at [159, 71] on div "08:01 [DATE]" at bounding box center [143, 71] width 83 height 9
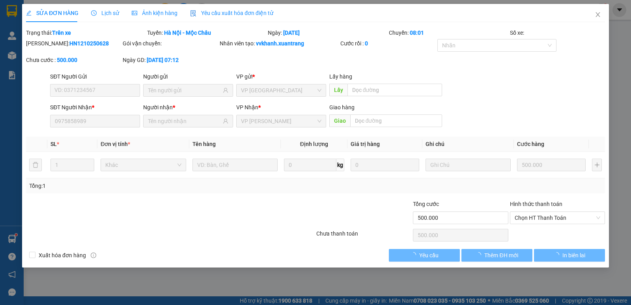
type input "0975858989"
type input "500.000"
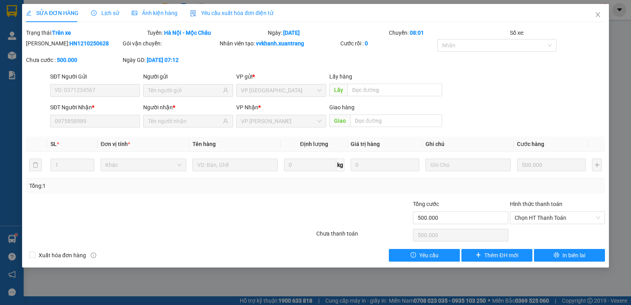
drag, startPoint x: 100, startPoint y: 13, endPoint x: 136, endPoint y: 20, distance: 36.5
click at [100, 13] on span "Lịch sử" at bounding box center [105, 13] width 28 height 6
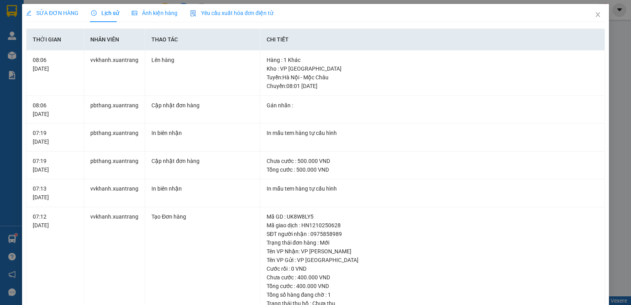
click at [153, 13] on span "Ảnh kiện hàng" at bounding box center [155, 13] width 46 height 6
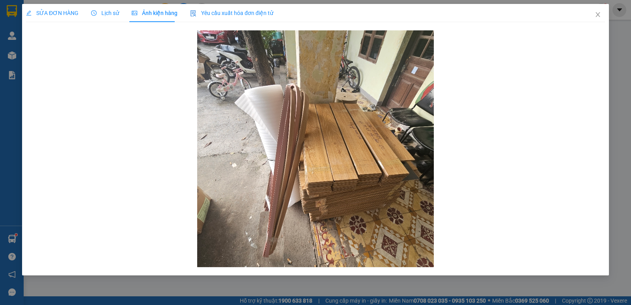
drag, startPoint x: 48, startPoint y: 19, endPoint x: 65, endPoint y: 24, distance: 18.0
click at [49, 19] on div "SỬA ĐƠN HÀNG" at bounding box center [52, 13] width 52 height 18
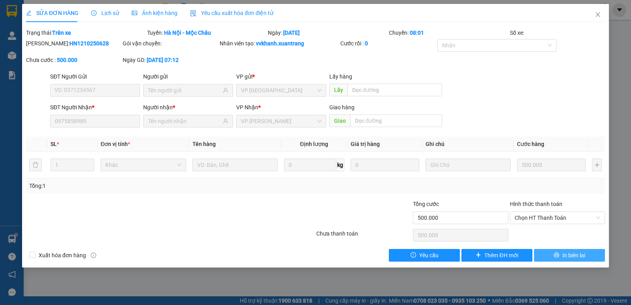
click at [563, 256] on span "In biên lai" at bounding box center [574, 255] width 23 height 9
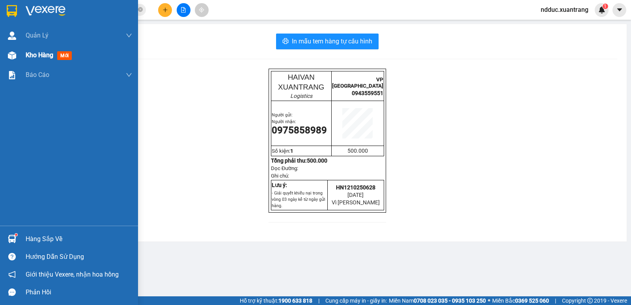
click at [17, 54] on div at bounding box center [12, 56] width 14 height 14
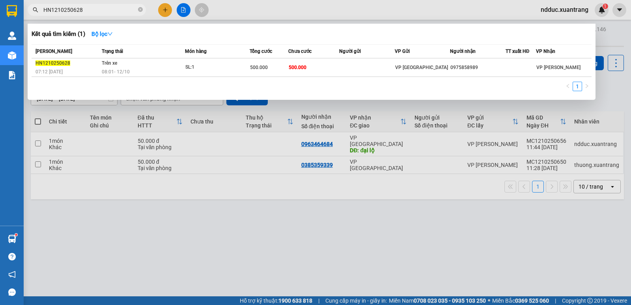
click at [89, 9] on input "HN1210250628" at bounding box center [89, 10] width 93 height 9
paste input "0410250653"
click at [109, 13] on input "HN0410250653" at bounding box center [89, 10] width 93 height 9
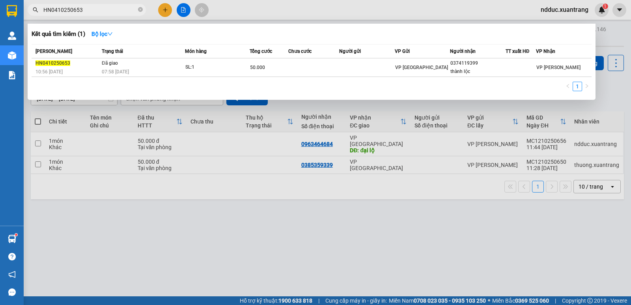
click at [108, 12] on input "HN0410250653" at bounding box center [89, 10] width 93 height 9
paste input "74"
drag, startPoint x: 105, startPoint y: 21, endPoint x: 34, endPoint y: 45, distance: 74.5
drag, startPoint x: 34, startPoint y: 45, endPoint x: 269, endPoint y: 176, distance: 269.1
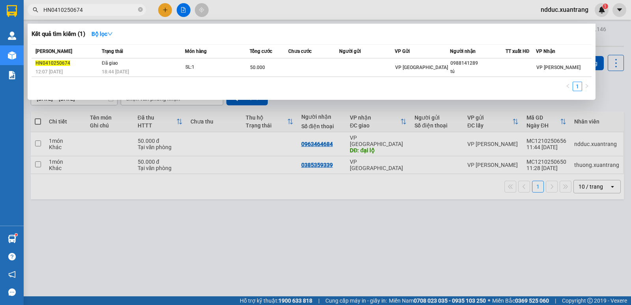
click at [270, 174] on div at bounding box center [315, 152] width 631 height 305
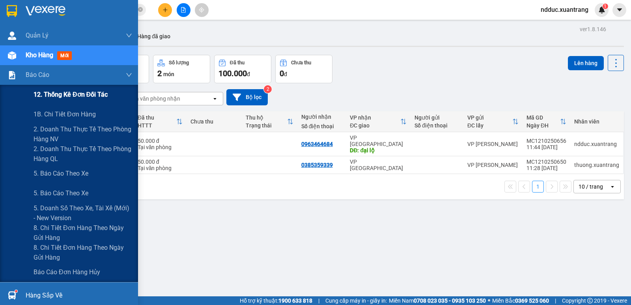
drag, startPoint x: 49, startPoint y: 39, endPoint x: 0, endPoint y: 85, distance: 67.3
drag, startPoint x: 0, startPoint y: 85, endPoint x: 277, endPoint y: 235, distance: 315.5
click at [277, 235] on div "ver 1.8.146 Kho gửi Trên xe Kho nhận Hàng đã giao Đơn hàng 2 đơn Khối lượng 0 k…" at bounding box center [328, 176] width 600 height 305
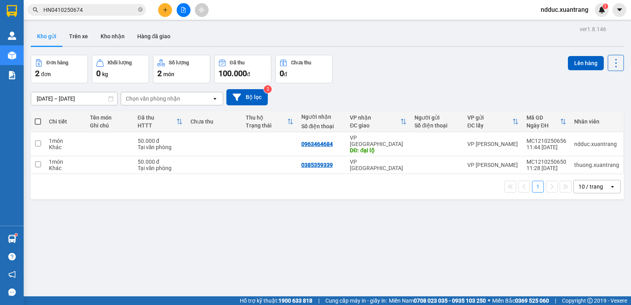
click at [82, 11] on input "HN0410250674" at bounding box center [89, 10] width 93 height 9
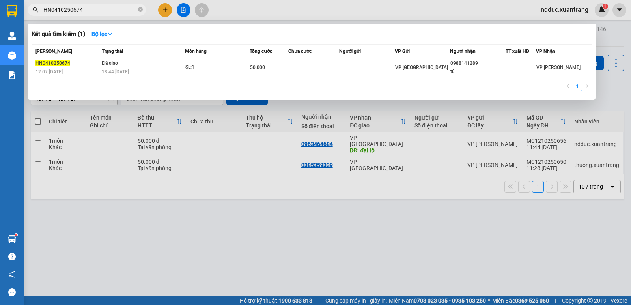
click at [82, 11] on input "HN0410250674" at bounding box center [89, 10] width 93 height 9
paste input "65"
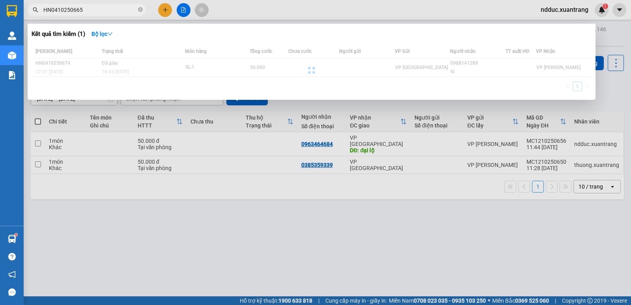
type input "HN0410250665"
click at [135, 66] on div at bounding box center [312, 70] width 560 height 52
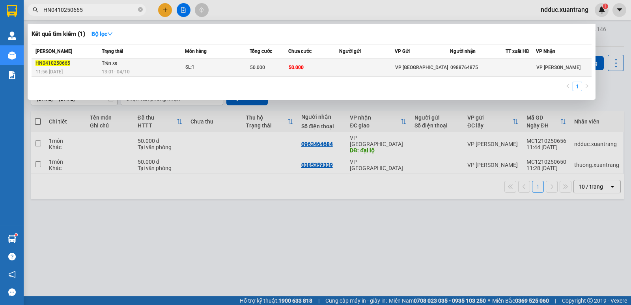
click at [135, 66] on td "Trên xe 13:01 [DATE]" at bounding box center [142, 67] width 85 height 19
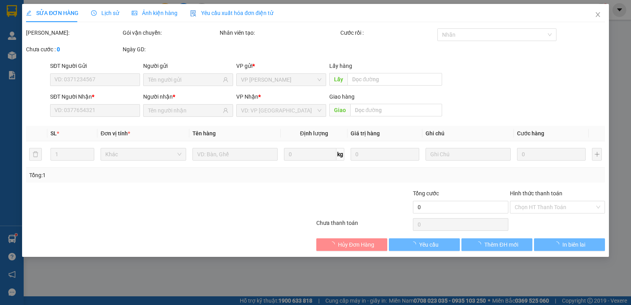
click at [102, 15] on span "Lịch sử" at bounding box center [105, 13] width 28 height 6
type input "0988764875"
type input "50.000"
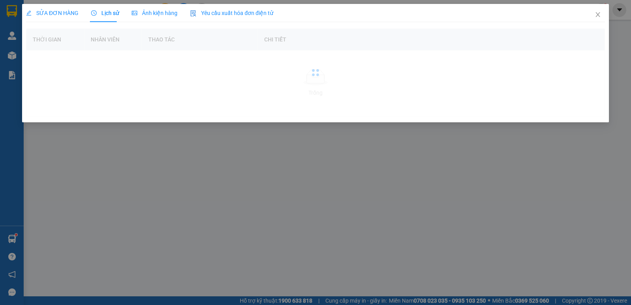
click at [159, 11] on span "Ảnh kiện hàng" at bounding box center [155, 13] width 46 height 6
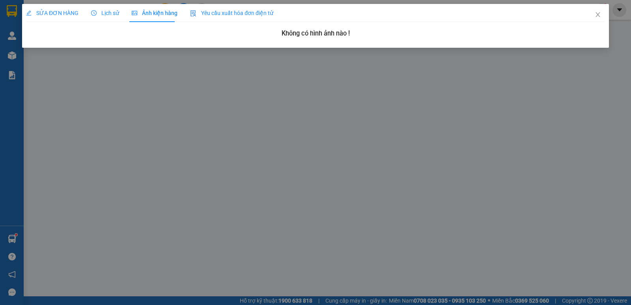
click at [110, 13] on span "Lịch sử" at bounding box center [105, 13] width 28 height 6
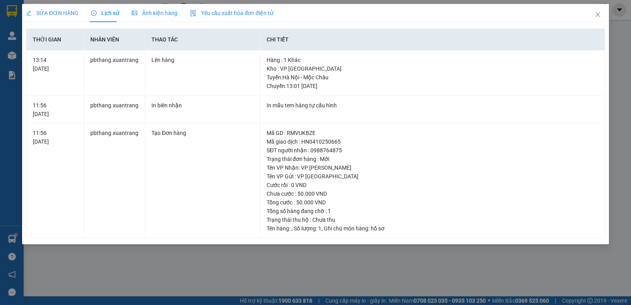
drag, startPoint x: 62, startPoint y: 10, endPoint x: 68, endPoint y: 11, distance: 6.4
click at [63, 10] on span "SỬA ĐƠN HÀNG" at bounding box center [52, 13] width 52 height 6
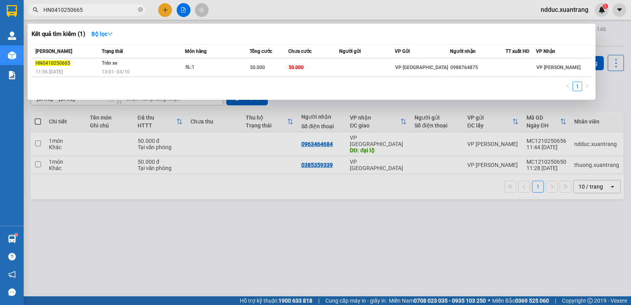
click at [107, 7] on input "HN0410250665" at bounding box center [89, 10] width 93 height 9
click at [106, 8] on input "HN0410250665" at bounding box center [89, 10] width 93 height 9
paste input "92"
type input "HN0410250692"
